Goal: Task Accomplishment & Management: Use online tool/utility

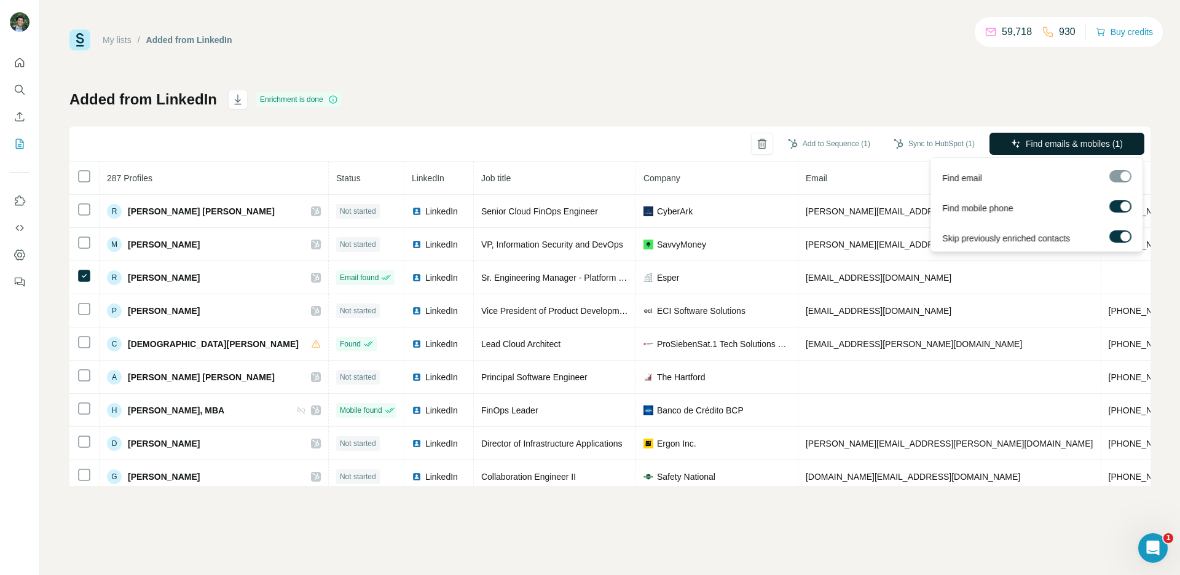
click at [1060, 146] on span "Find emails & mobiles (1)" at bounding box center [1074, 144] width 97 height 12
click at [1067, 147] on span "Find emails & mobiles (1)" at bounding box center [1074, 144] width 97 height 12
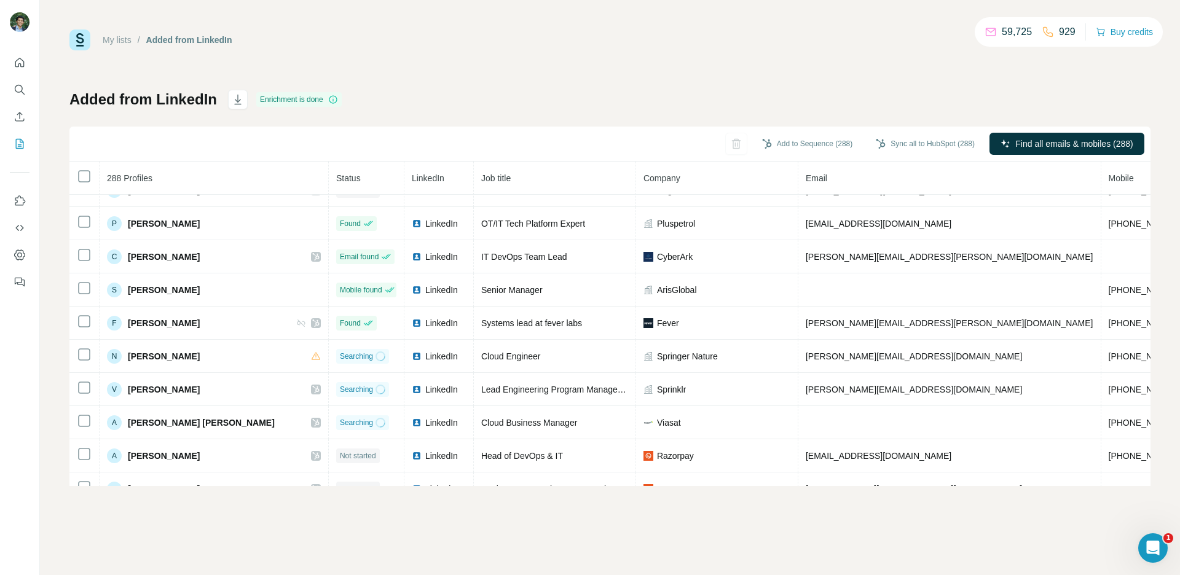
scroll to position [312, 0]
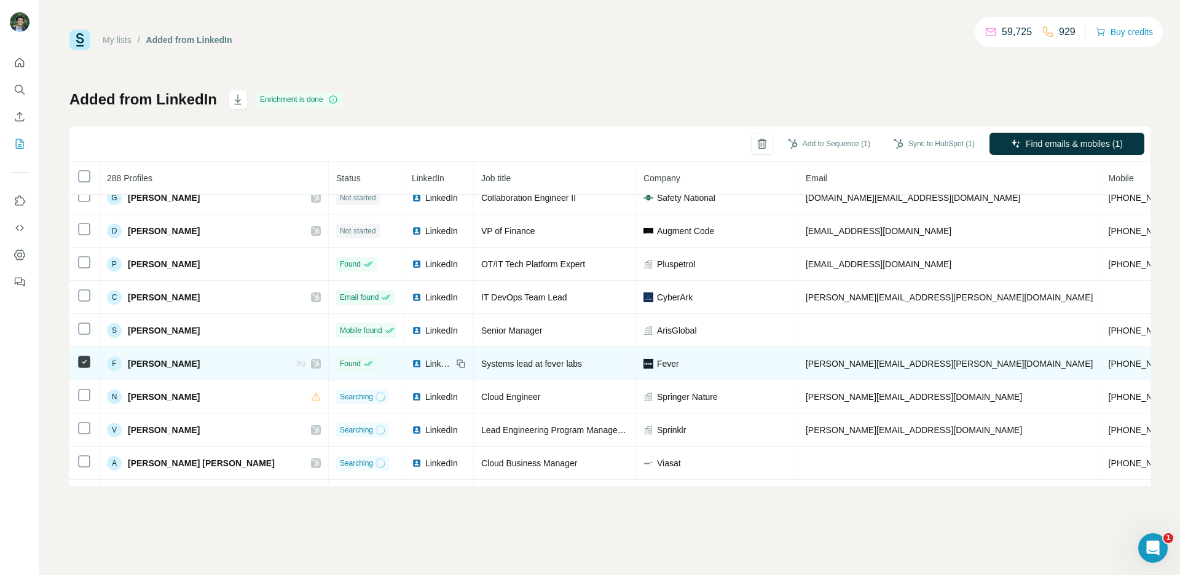
click at [1109, 365] on span "+34676824369" at bounding box center [1147, 364] width 77 height 10
copy span "+34676824369"
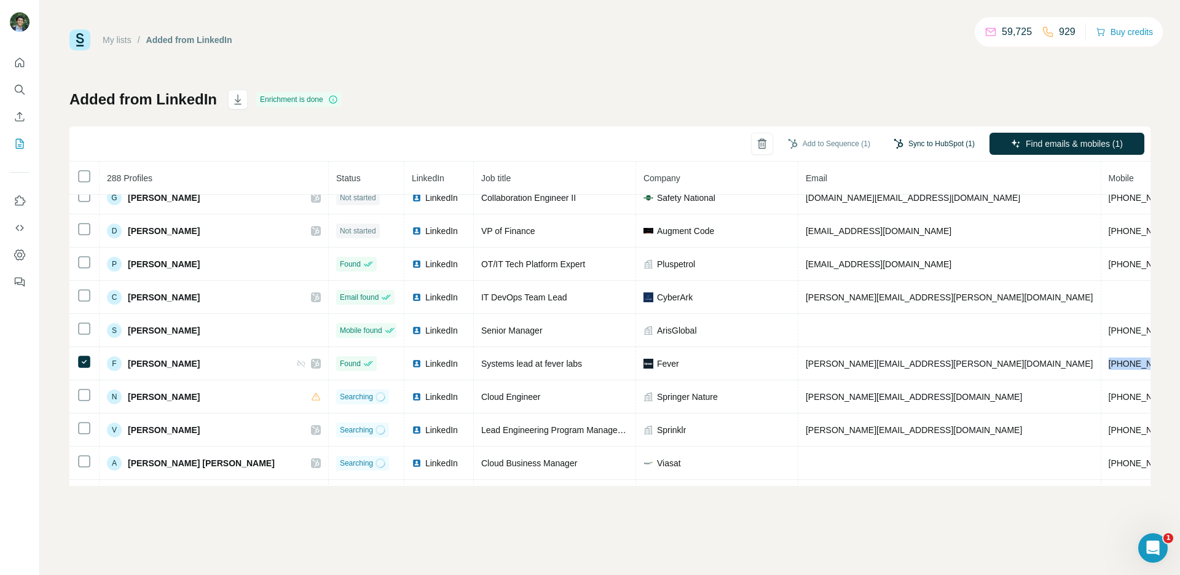
click at [929, 149] on button "Sync to HubSpot (1)" at bounding box center [934, 144] width 98 height 18
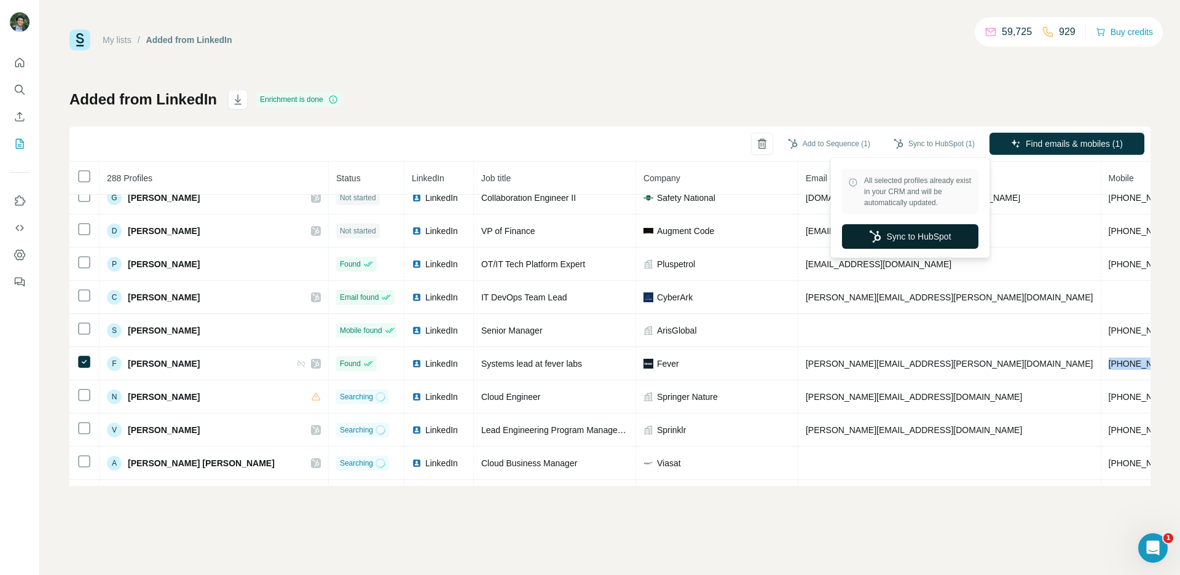
click at [929, 236] on button "Sync to HubSpot" at bounding box center [910, 236] width 136 height 25
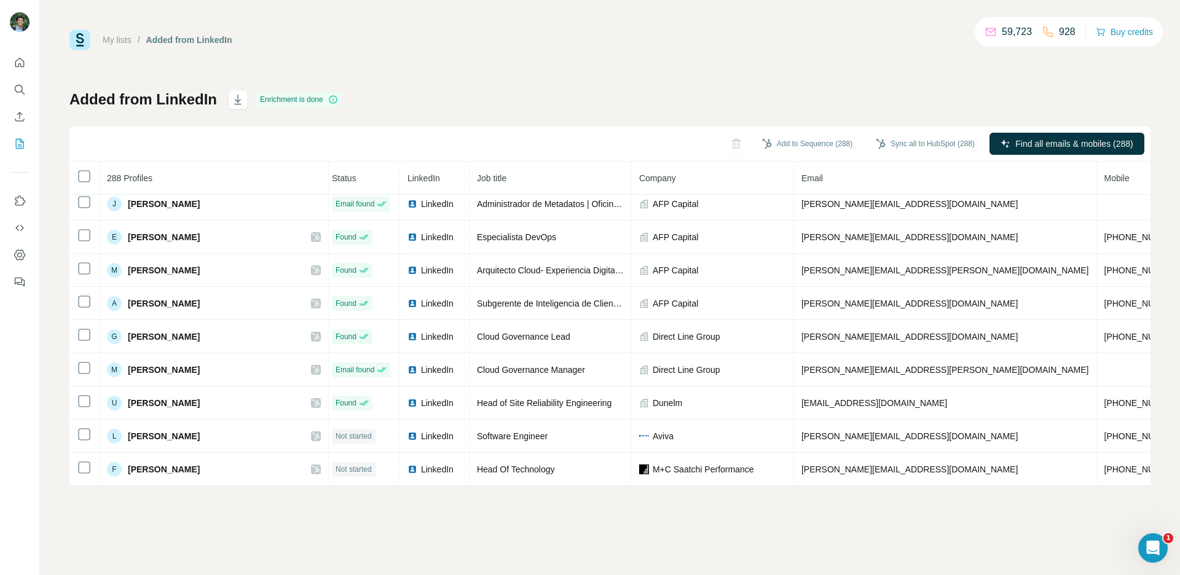
scroll to position [921, 4]
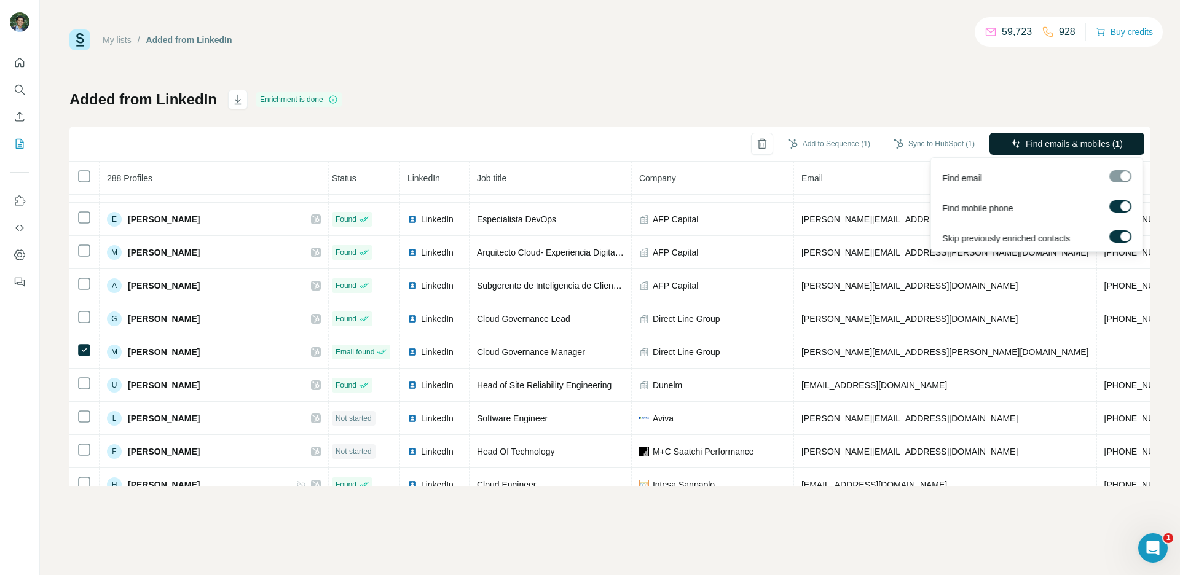
click at [1080, 139] on span "Find emails & mobiles (1)" at bounding box center [1074, 144] width 97 height 12
